Goal: Browse casually: Explore the website without a specific task or goal

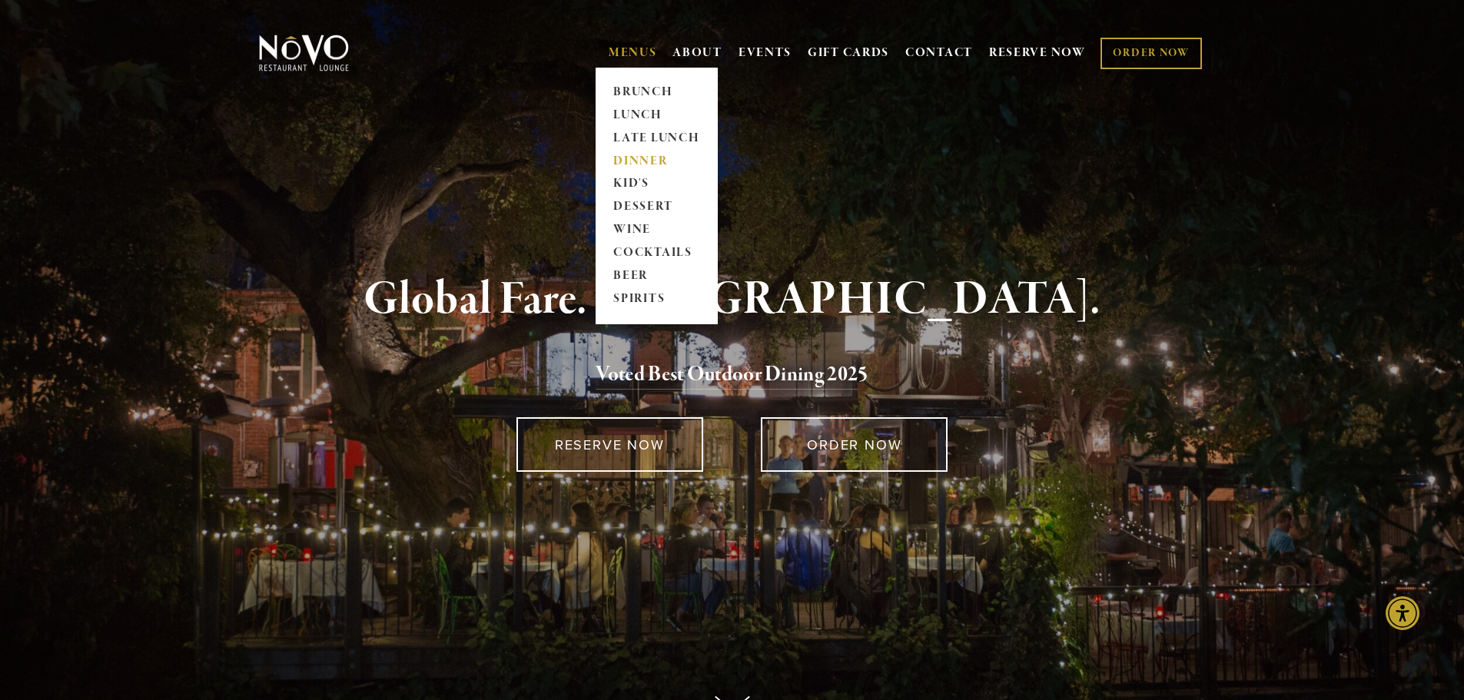
click at [639, 160] on link "DINNER" at bounding box center [657, 161] width 96 height 23
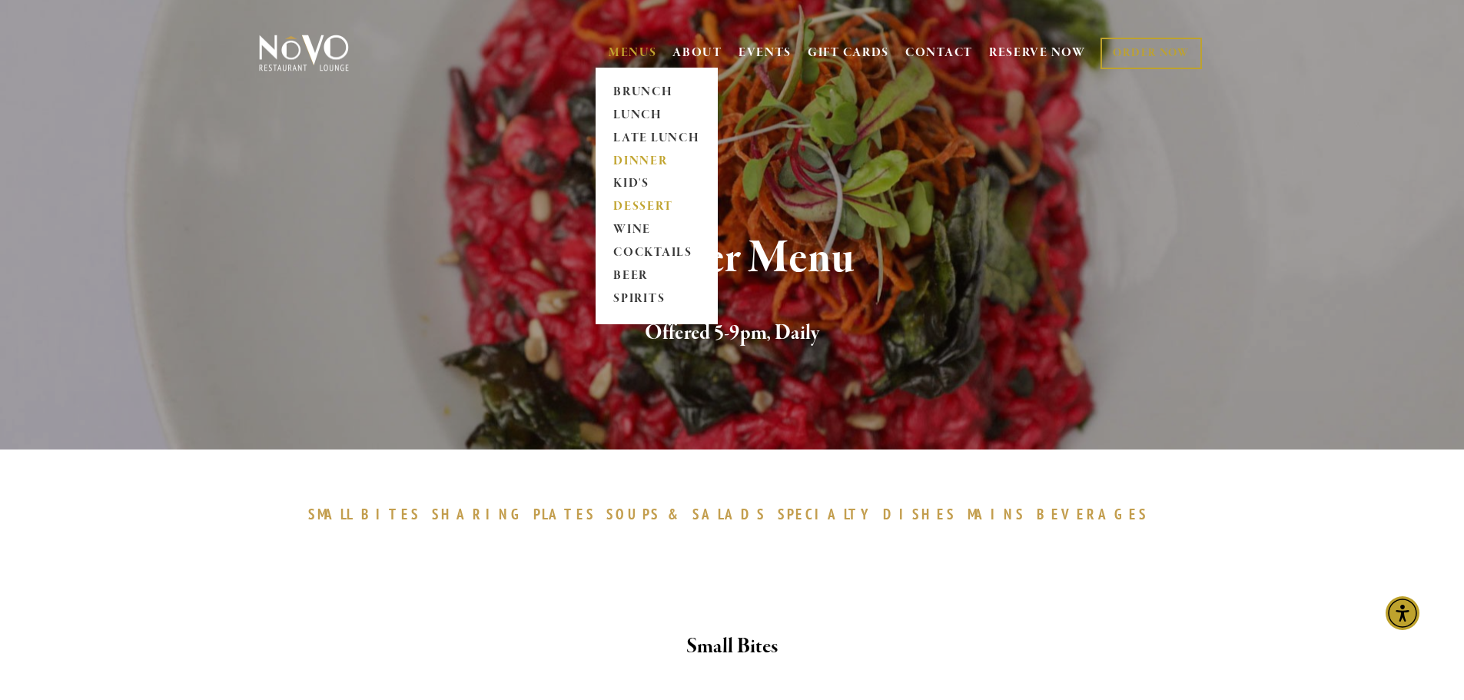
click at [631, 207] on link "DESSERT" at bounding box center [657, 207] width 96 height 23
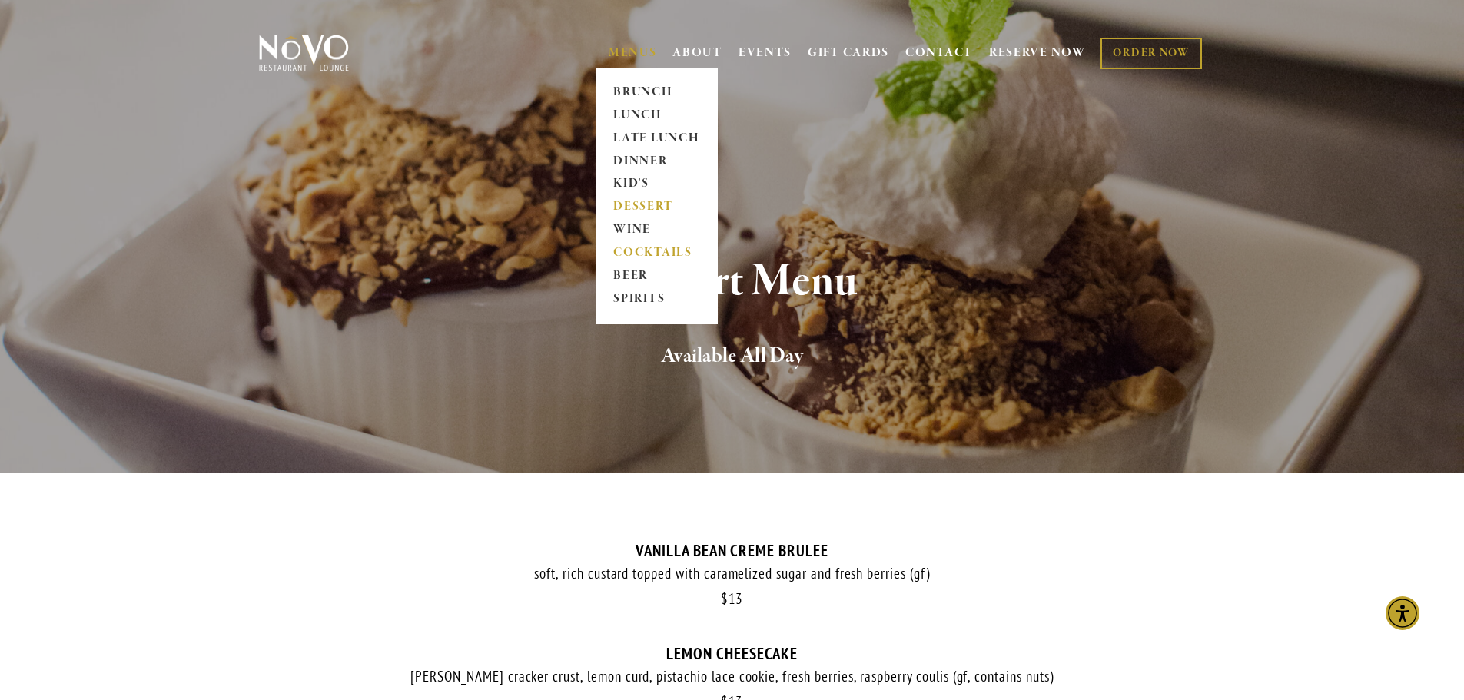
click at [628, 249] on link "COCKTAILS" at bounding box center [657, 253] width 96 height 23
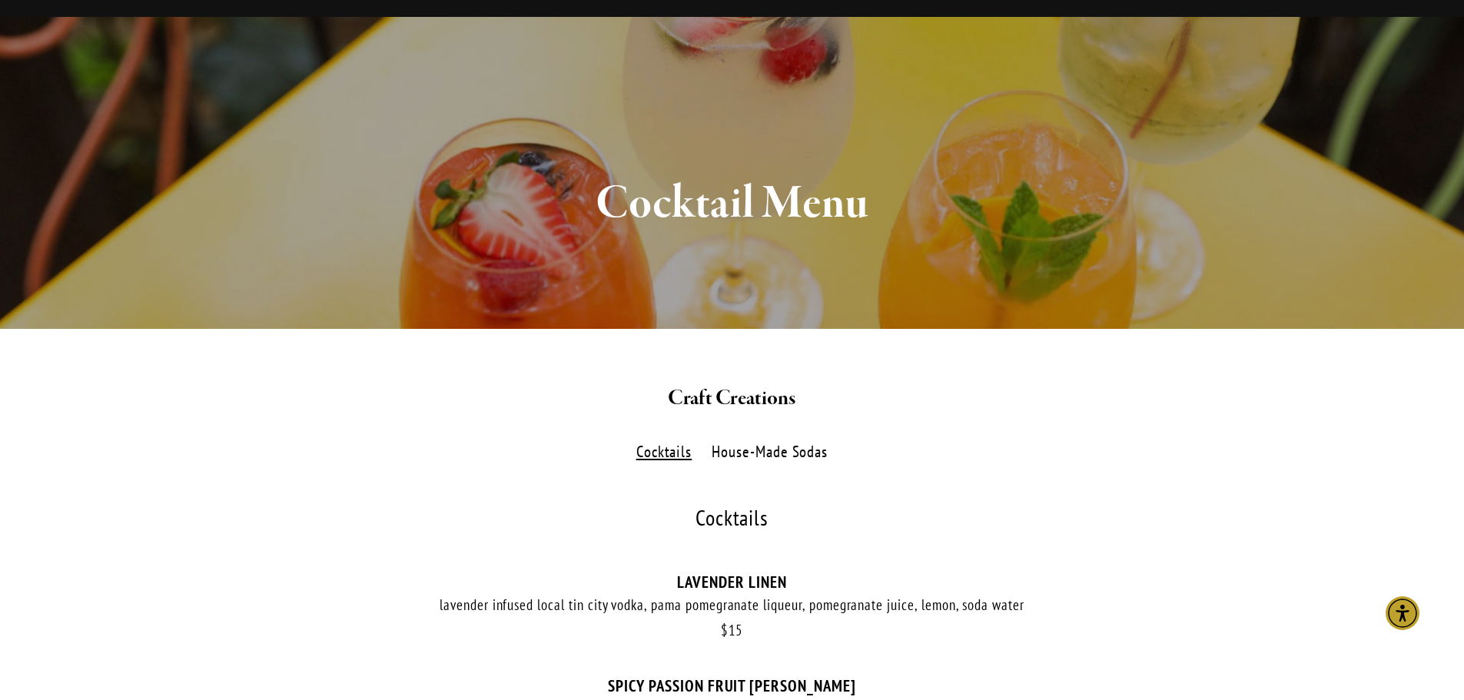
scroll to position [77, 0]
